Goal: Task Accomplishment & Management: Manage account settings

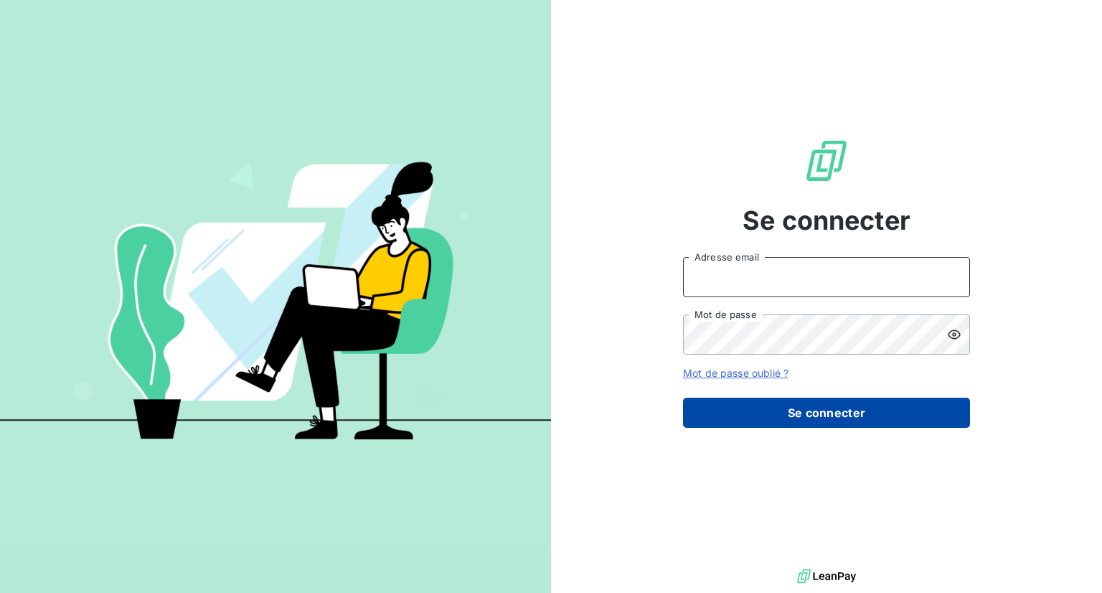
type input "[EMAIL_ADDRESS][DOMAIN_NAME]"
click at [813, 421] on button "Se connecter" at bounding box center [826, 413] width 287 height 30
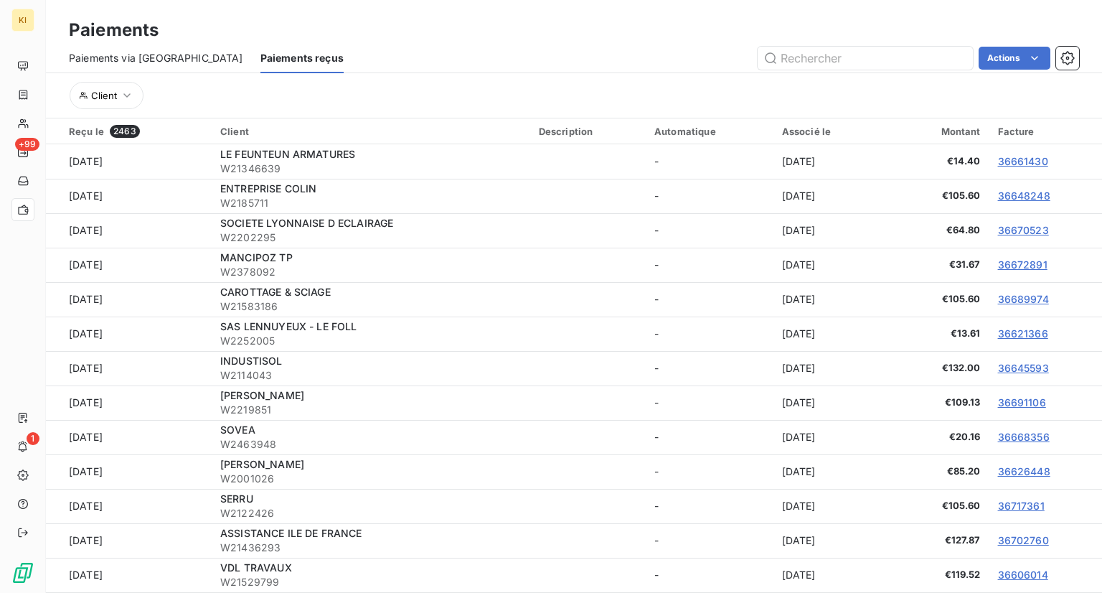
click at [136, 55] on span "Paiements via [GEOGRAPHIC_DATA]" at bounding box center [156, 58] width 174 height 14
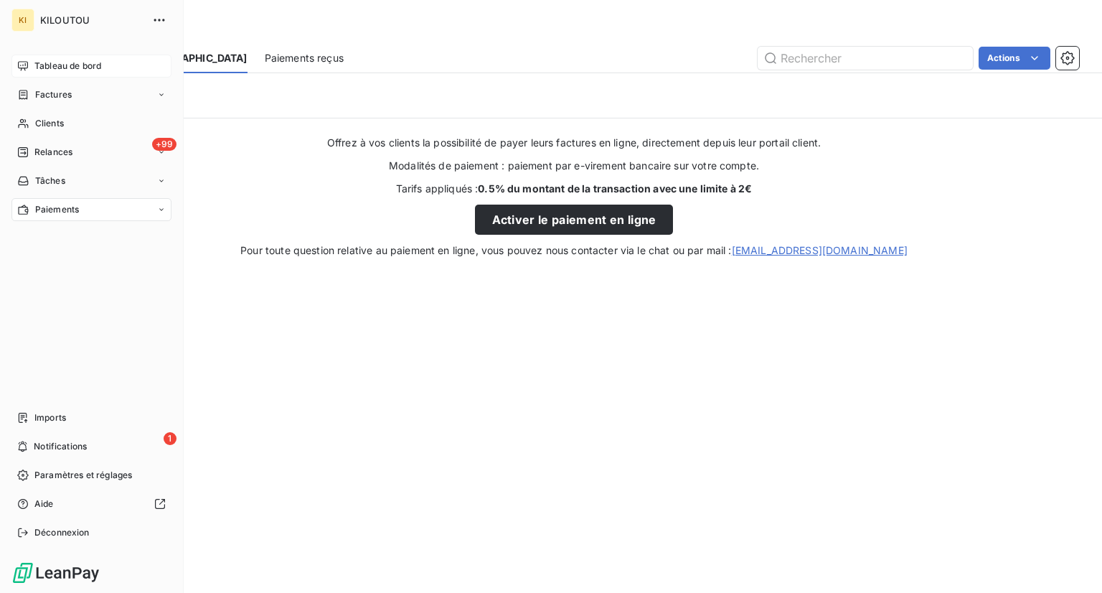
click at [57, 61] on span "Tableau de bord" at bounding box center [67, 66] width 67 height 13
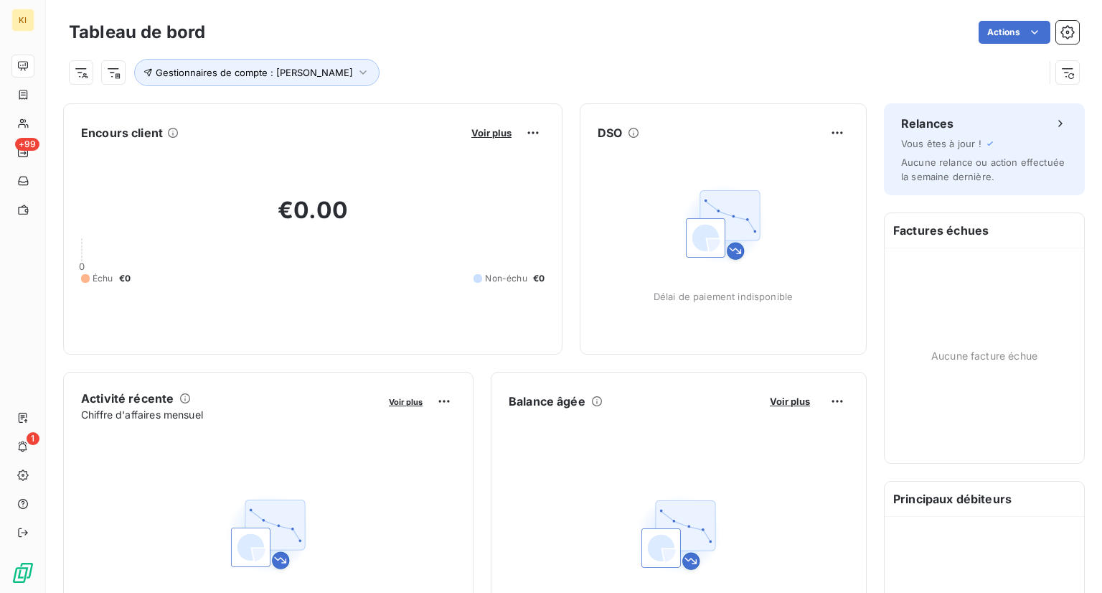
click at [442, 50] on div "Gestionnaires de compte : [PERSON_NAME]" at bounding box center [574, 66] width 1010 height 39
click at [307, 78] on button "Gestionnaires de compte : [PERSON_NAME]" at bounding box center [256, 72] width 245 height 27
click at [489, 104] on icon "button" at bounding box center [494, 110] width 14 height 14
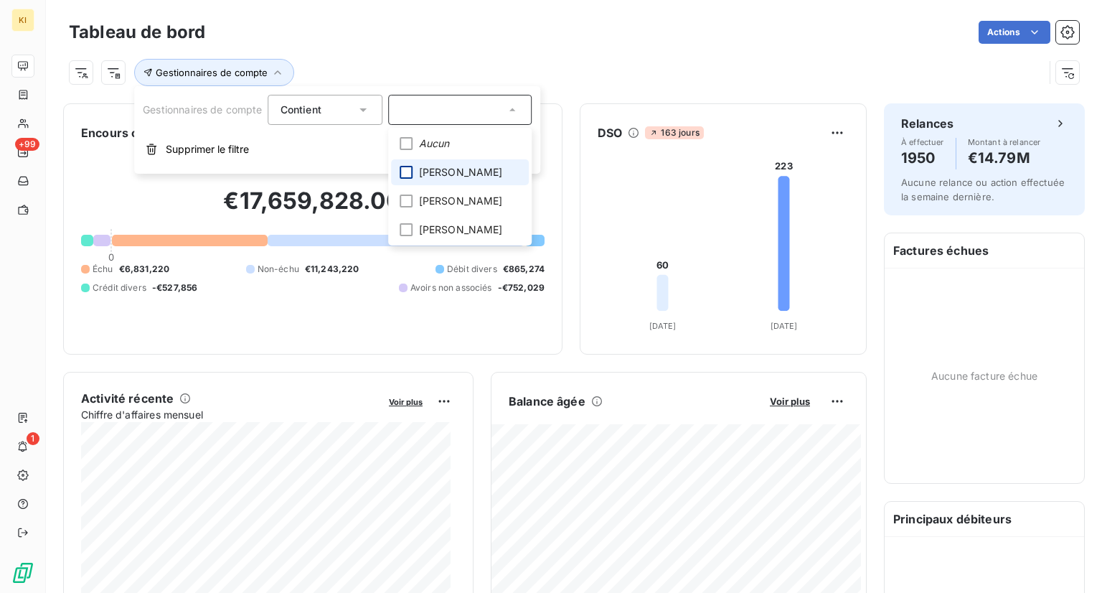
click at [407, 171] on div at bounding box center [406, 172] width 13 height 13
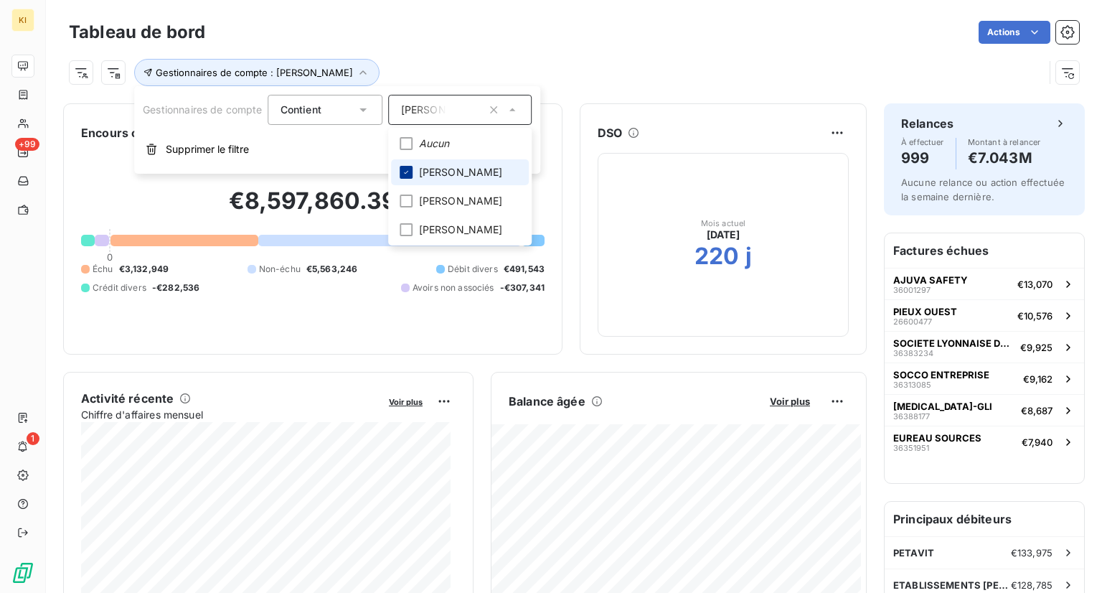
click at [408, 173] on icon at bounding box center [407, 172] width 4 height 3
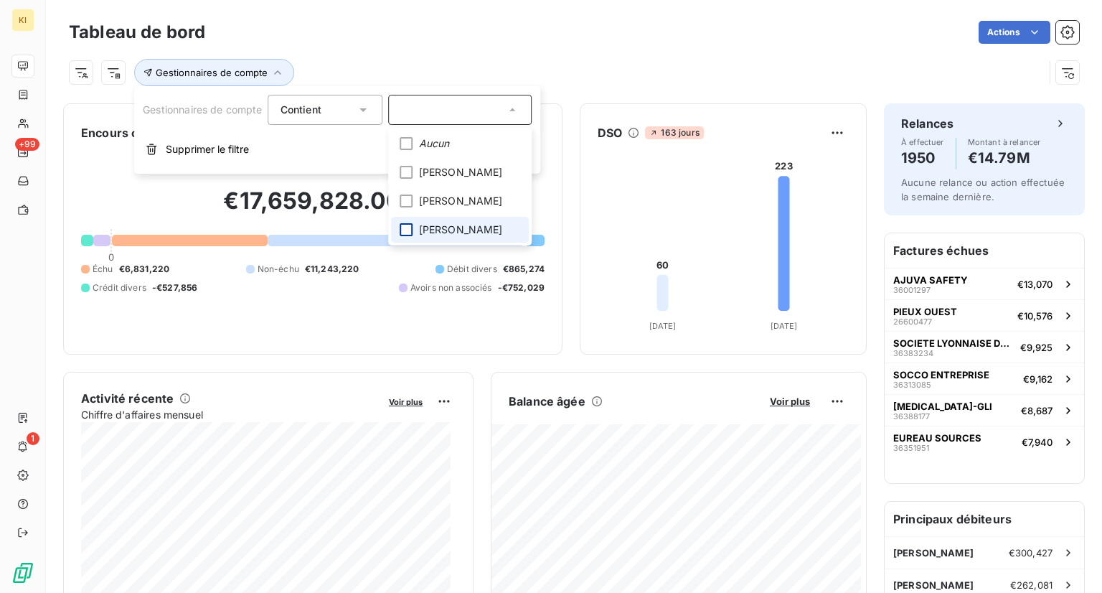
click at [405, 236] on div at bounding box center [406, 229] width 13 height 13
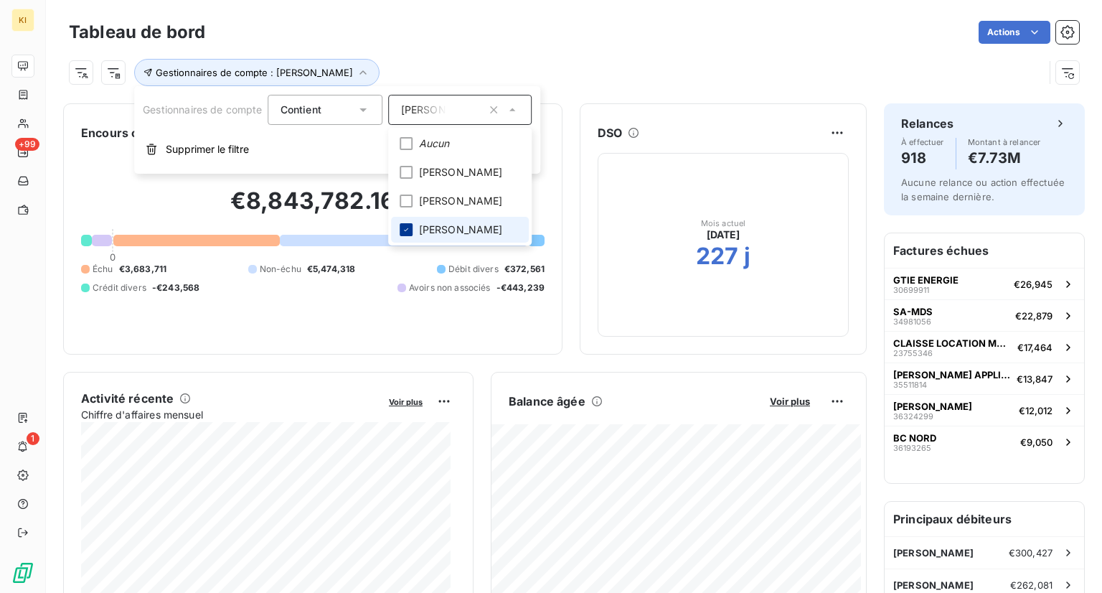
click at [408, 234] on icon at bounding box center [407, 229] width 9 height 9
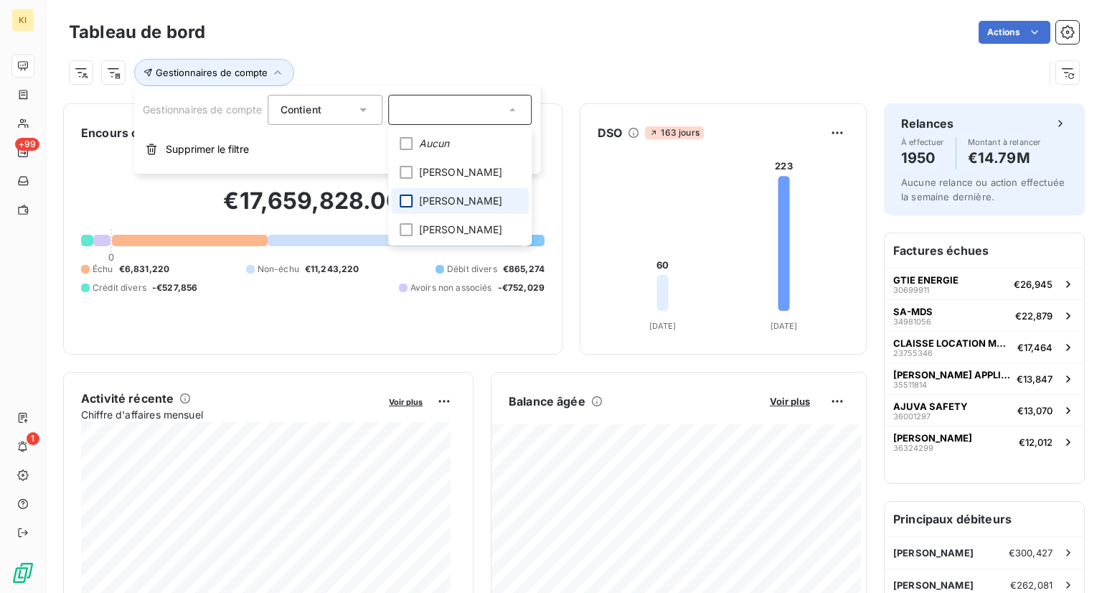
click at [411, 202] on div at bounding box center [406, 200] width 13 height 13
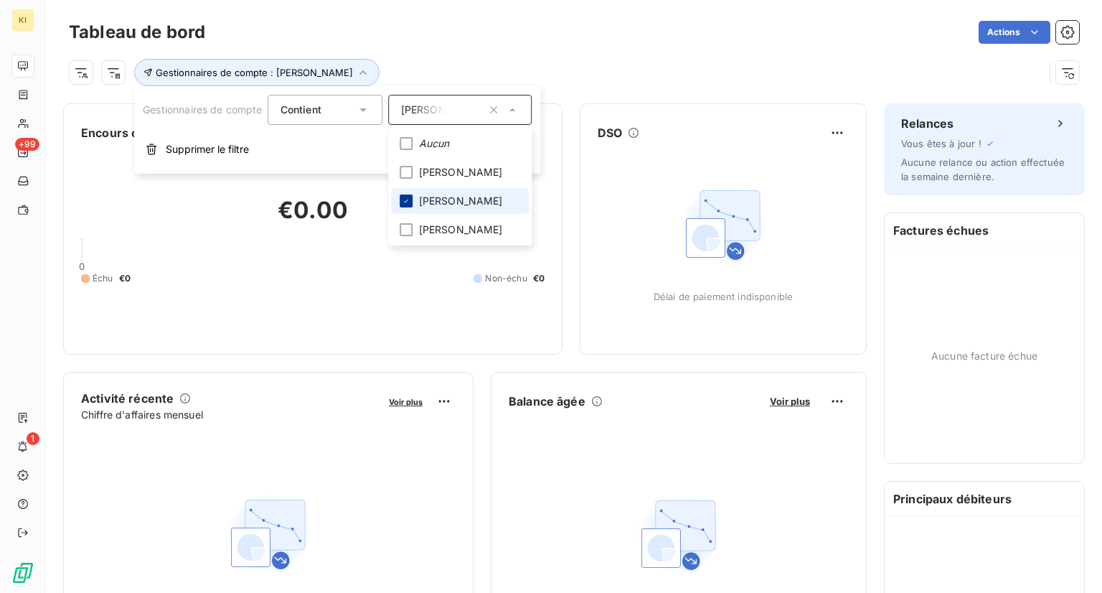
click at [410, 204] on icon at bounding box center [407, 201] width 9 height 9
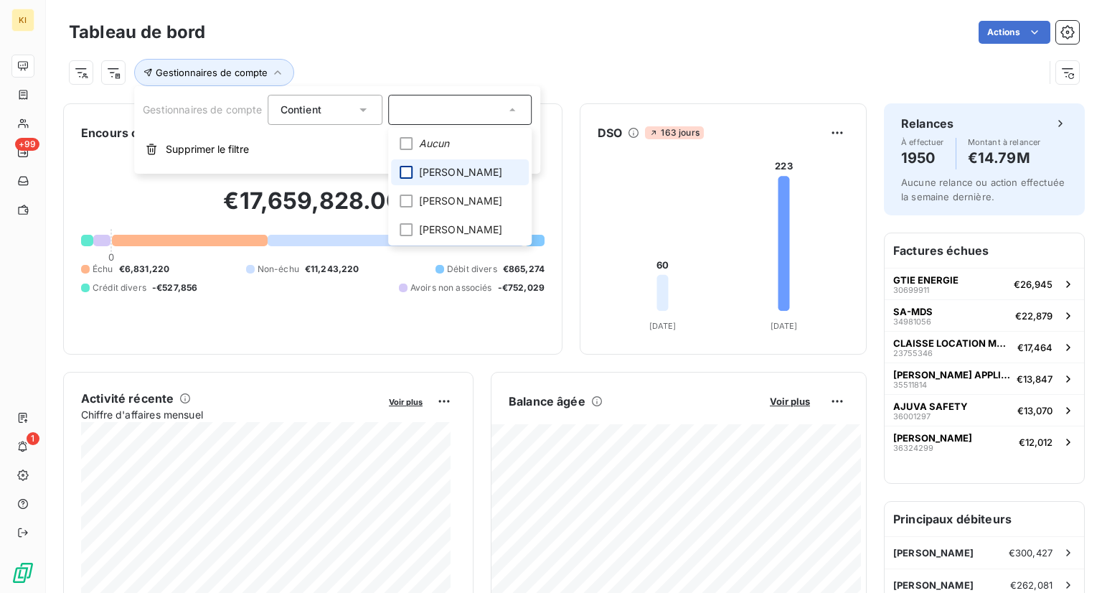
click at [406, 171] on div at bounding box center [406, 172] width 13 height 13
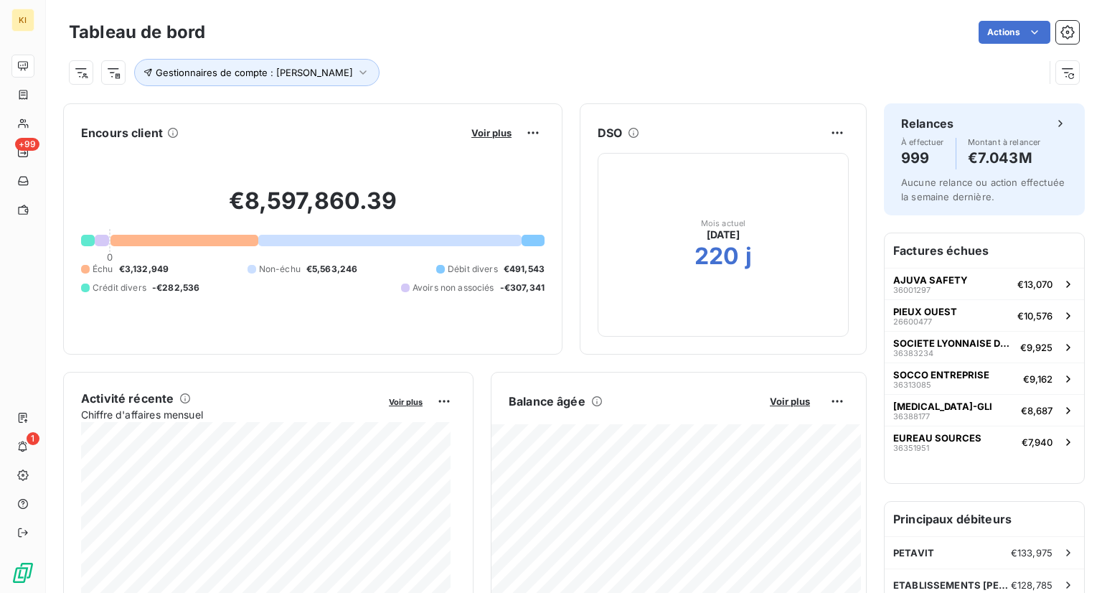
click at [641, 64] on div "Gestionnaires de compte : [PERSON_NAME]" at bounding box center [556, 72] width 975 height 27
click at [250, 61] on button "Gestionnaires de compte : [PERSON_NAME]" at bounding box center [256, 72] width 245 height 27
click at [436, 112] on span "[PERSON_NAME]" at bounding box center [443, 110] width 84 height 14
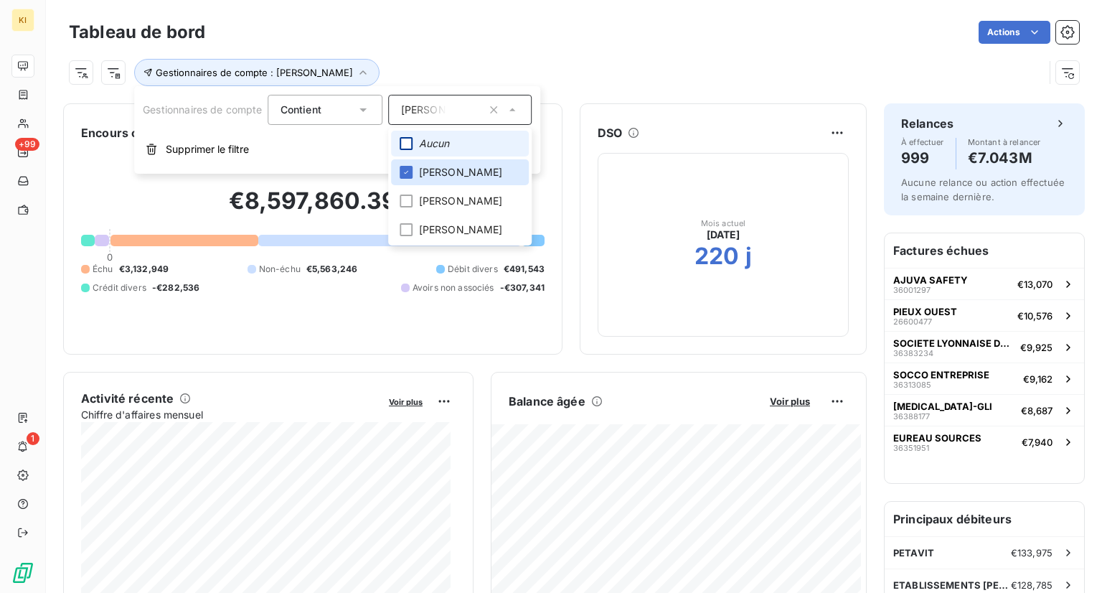
click at [409, 137] on div at bounding box center [406, 143] width 13 height 13
click at [448, 176] on span "[PERSON_NAME]" at bounding box center [461, 172] width 84 height 14
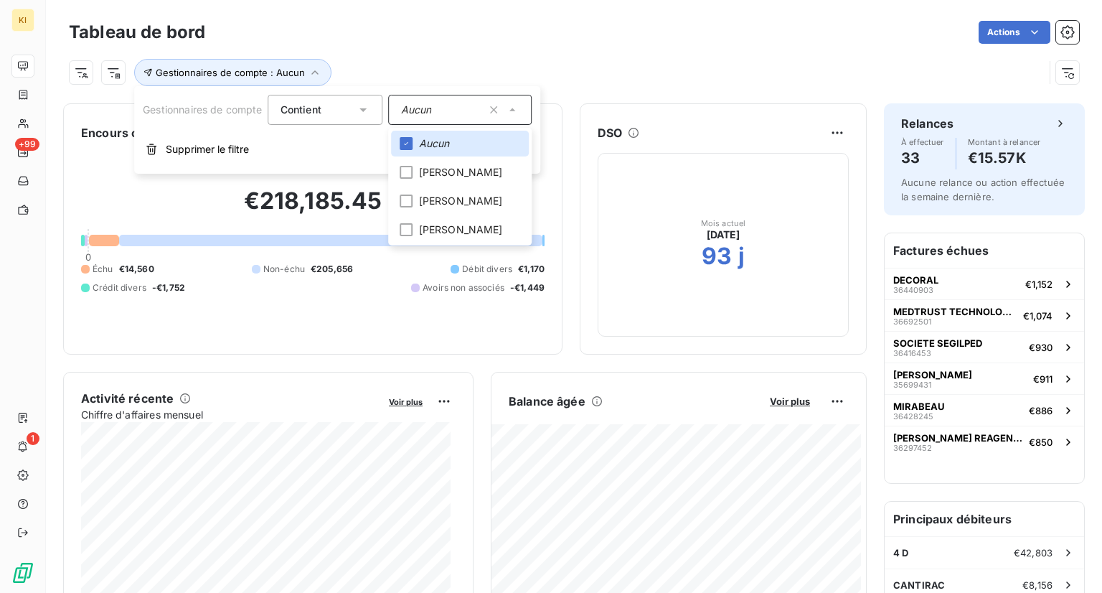
click at [617, 55] on div "Gestionnaires de compte : Aucun" at bounding box center [574, 66] width 1010 height 39
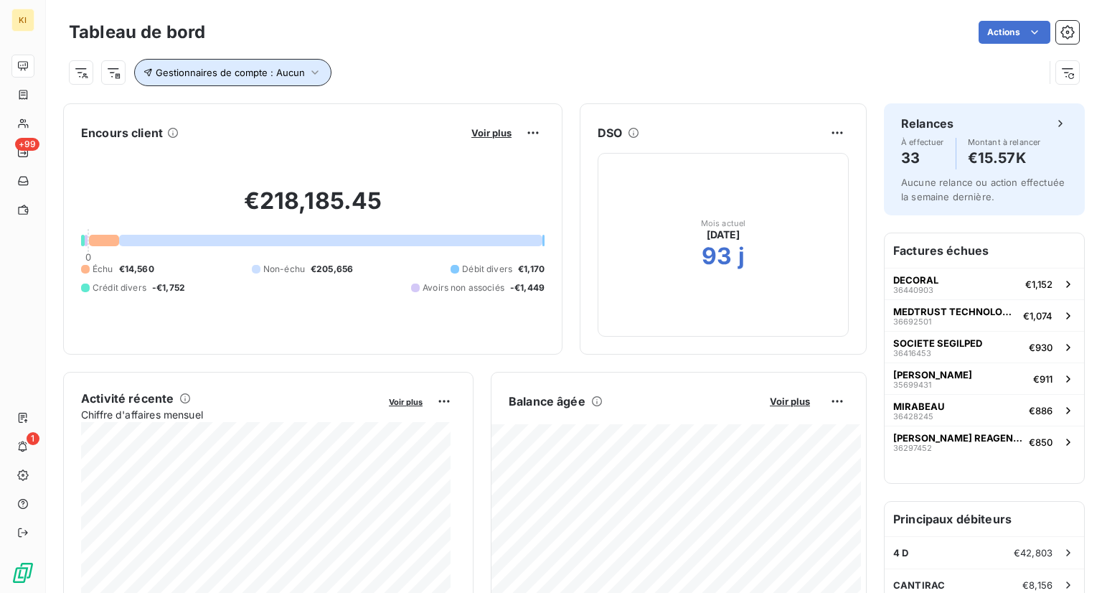
click at [294, 77] on span "Gestionnaires de compte : Aucun" at bounding box center [230, 72] width 149 height 11
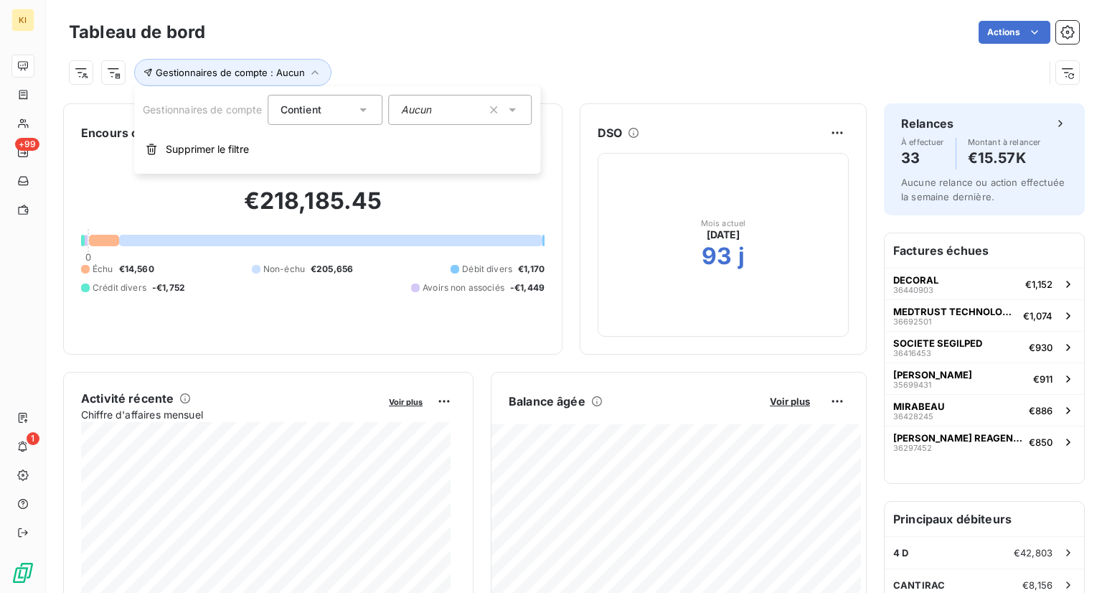
click at [447, 105] on div "Aucun" at bounding box center [461, 110] width 144 height 30
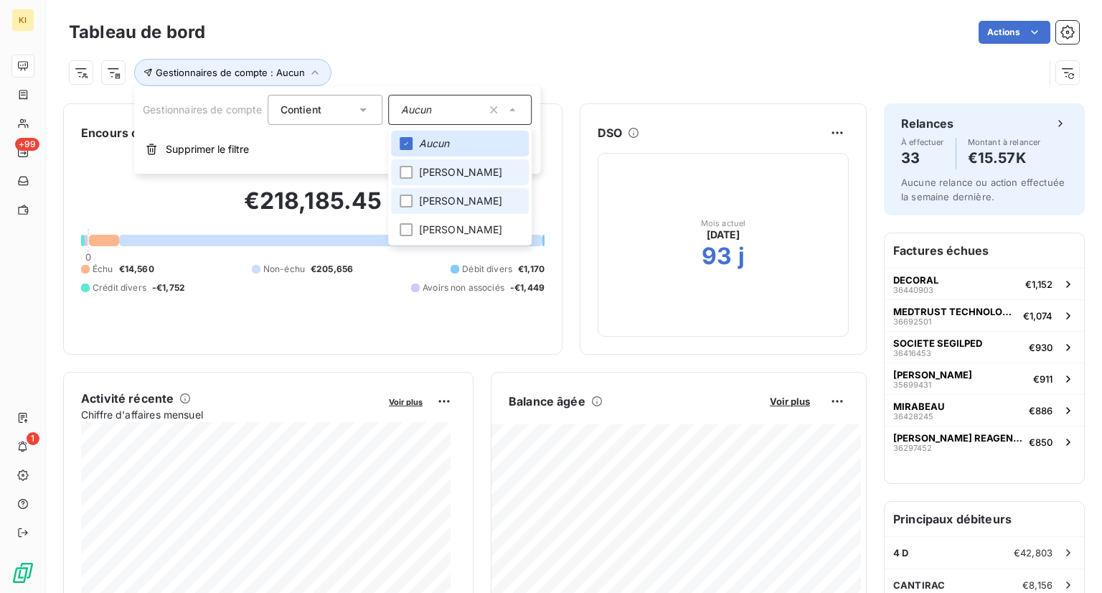
drag, startPoint x: 439, startPoint y: 174, endPoint x: 528, endPoint y: 196, distance: 91.5
click at [446, 179] on span "[PERSON_NAME]" at bounding box center [461, 172] width 84 height 14
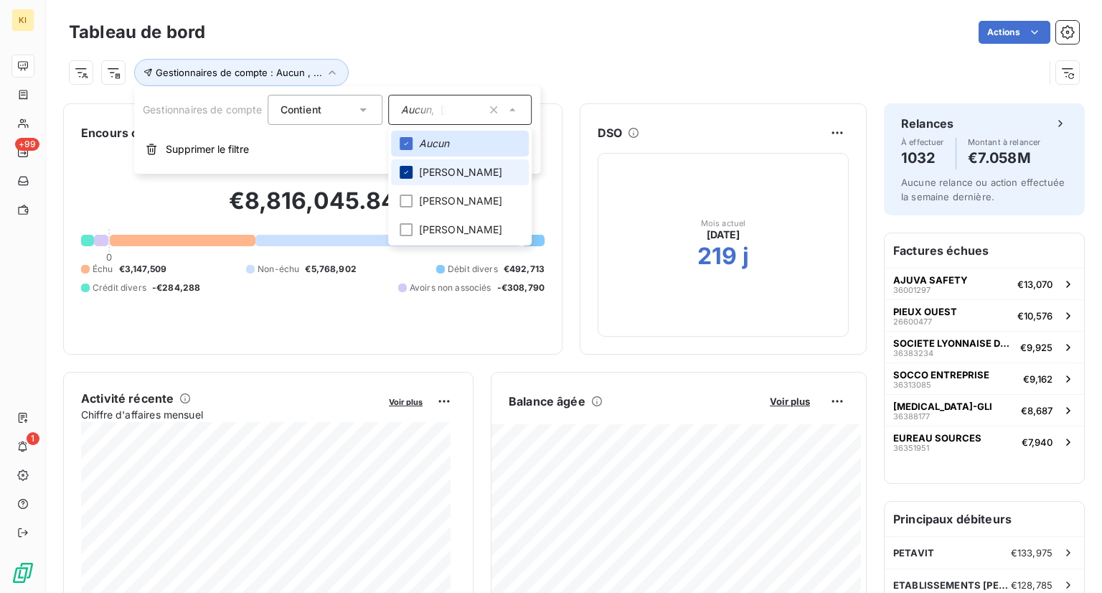
click at [406, 174] on icon at bounding box center [407, 172] width 9 height 9
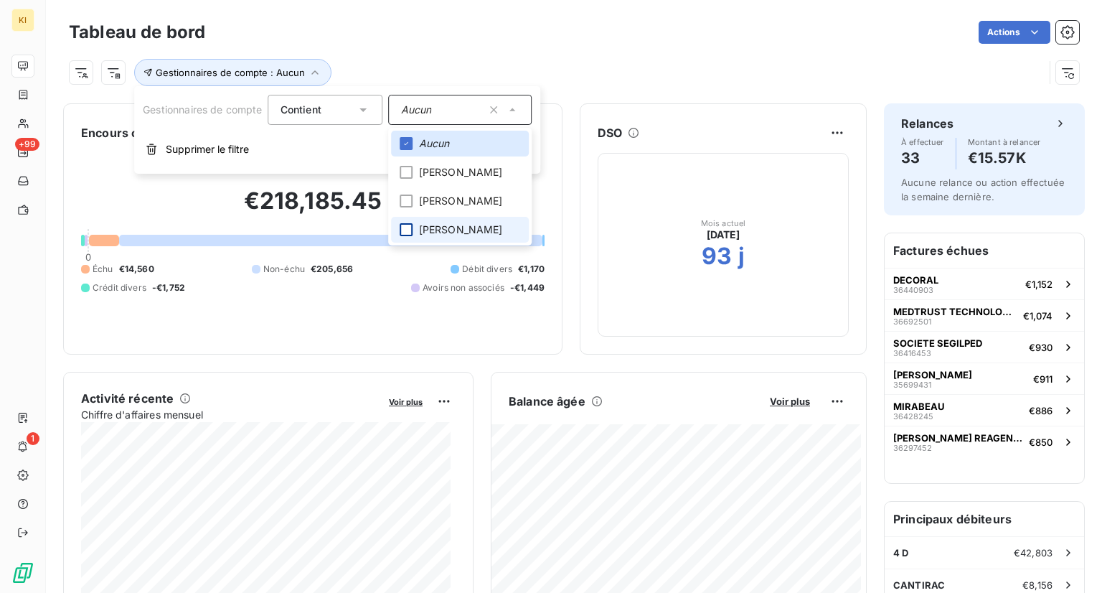
drag, startPoint x: 408, startPoint y: 242, endPoint x: 500, endPoint y: 245, distance: 92.6
click at [408, 236] on div at bounding box center [406, 229] width 13 height 13
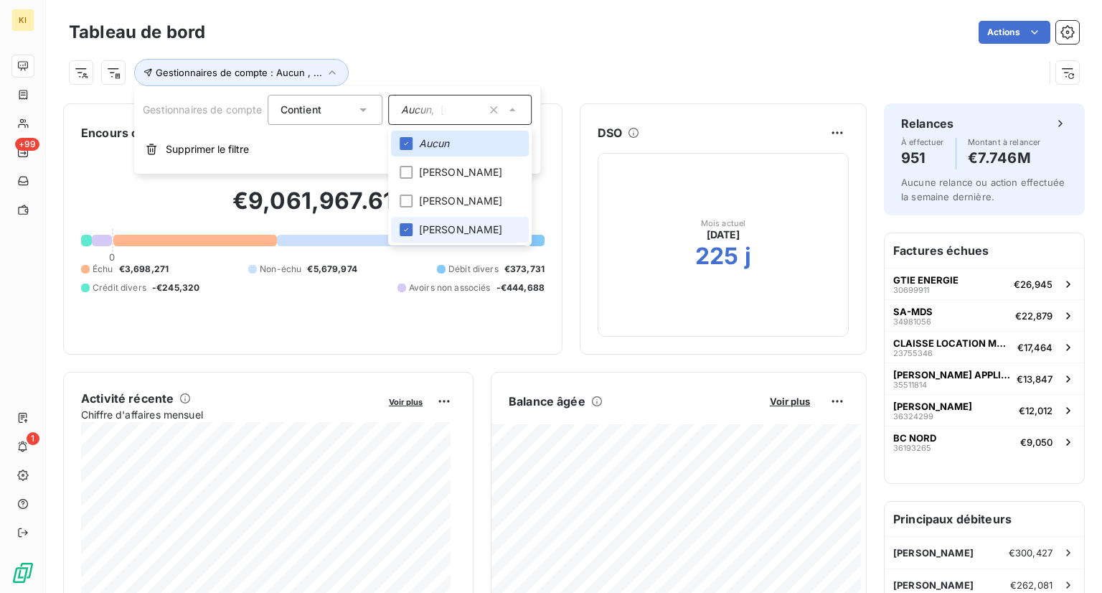
click at [416, 238] on li "[PERSON_NAME]" at bounding box center [461, 230] width 138 height 26
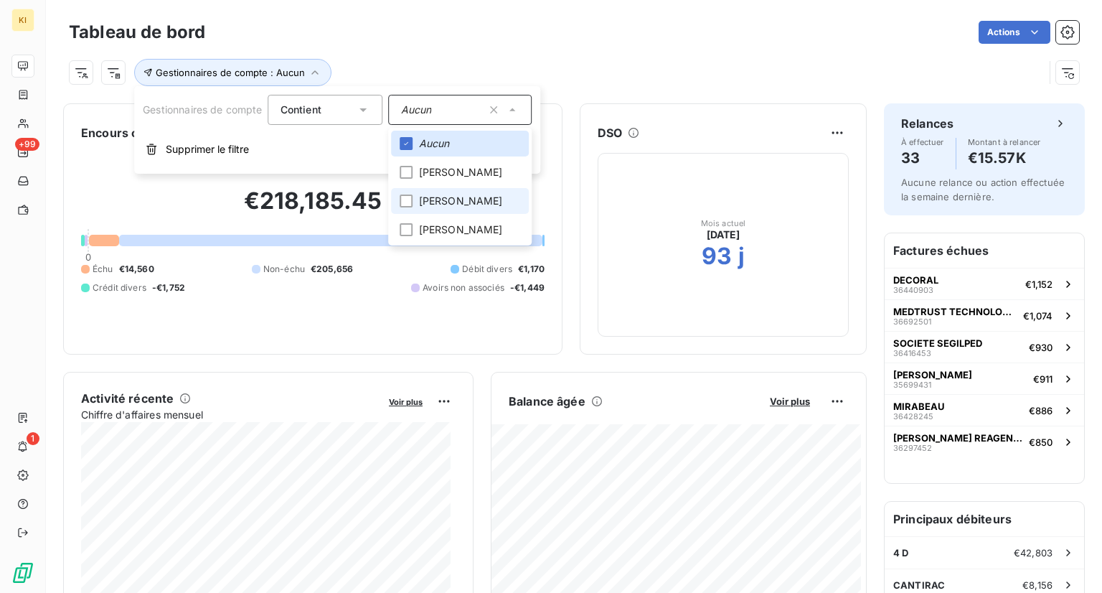
click at [419, 197] on li "[PERSON_NAME]" at bounding box center [461, 201] width 138 height 26
click at [677, 42] on div "Actions" at bounding box center [650, 32] width 857 height 23
